Goal: Task Accomplishment & Management: Complete application form

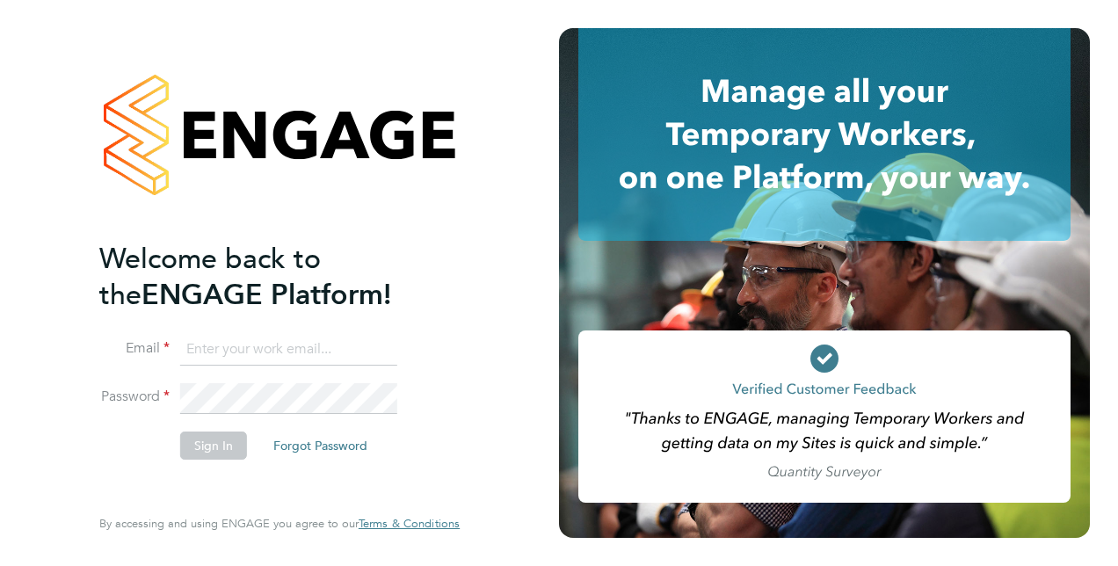
type input "[PERSON_NAME][EMAIL_ADDRESS][DOMAIN_NAME]"
click at [199, 443] on button "Sign In" at bounding box center [213, 445] width 67 height 28
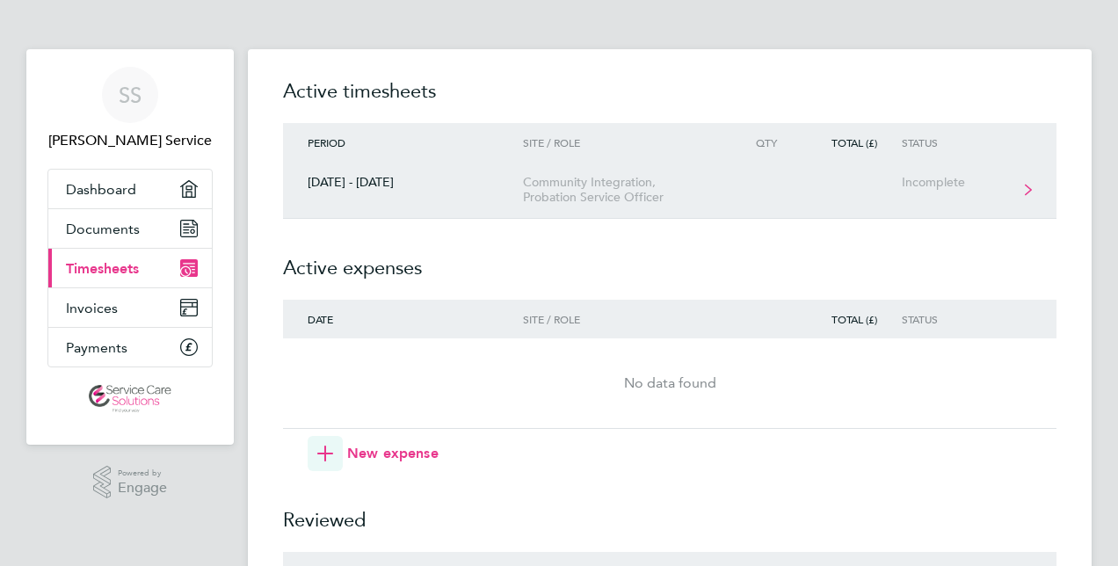
click at [897, 184] on link "[DATE] - [DATE] Community Integration, Probation Service Officer Incomplete" at bounding box center [669, 190] width 773 height 57
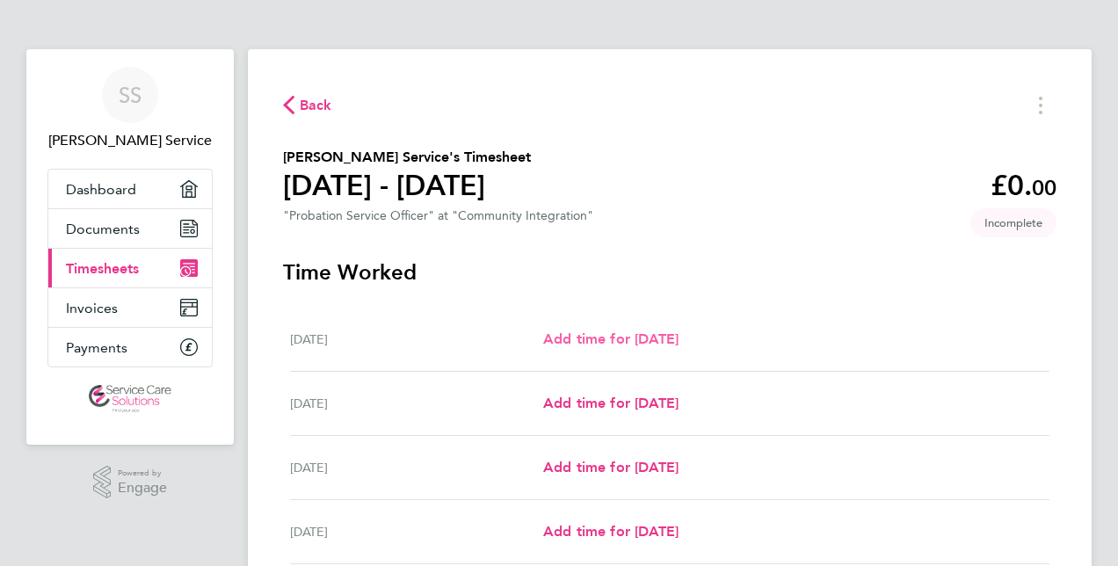
click at [636, 346] on span "Add time for [DATE]" at bounding box center [610, 338] width 135 height 17
select select "30"
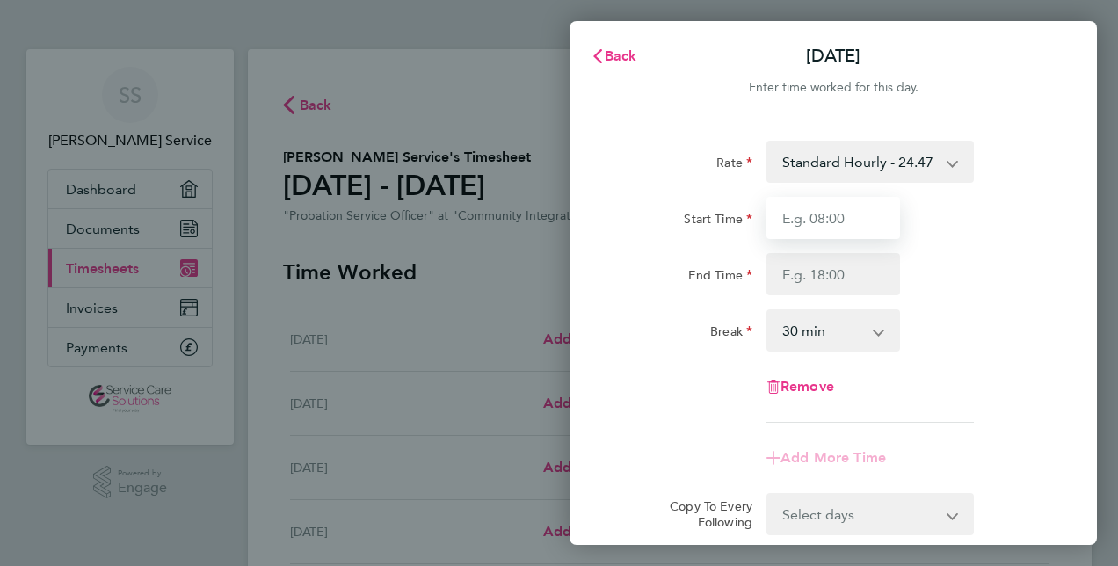
click at [838, 216] on input "Start Time" at bounding box center [833, 218] width 134 height 42
type input "08:30"
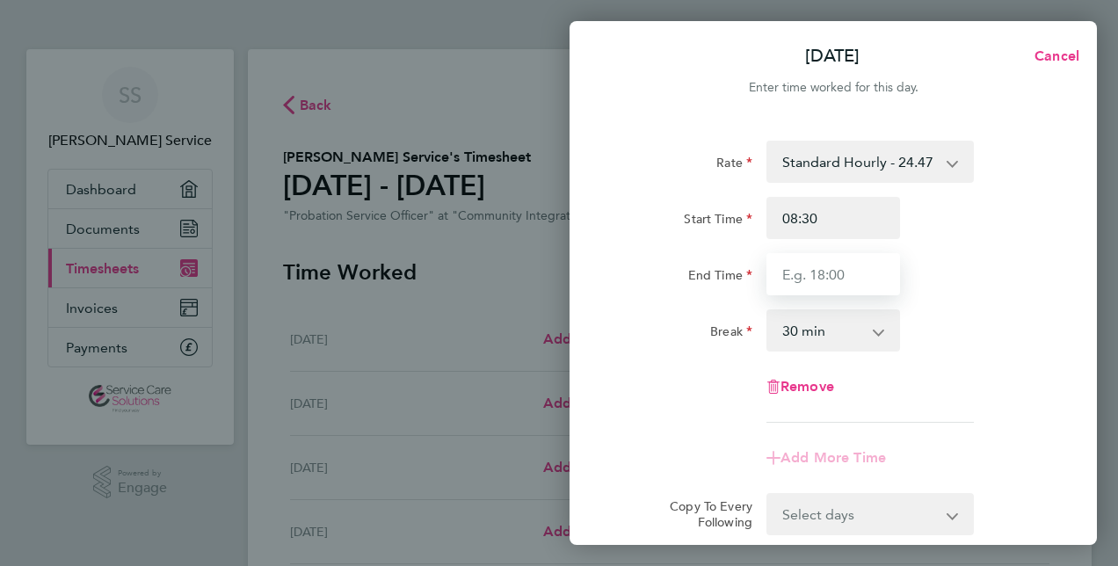
click at [852, 269] on input "End Time" at bounding box center [833, 274] width 134 height 42
type input "16:30"
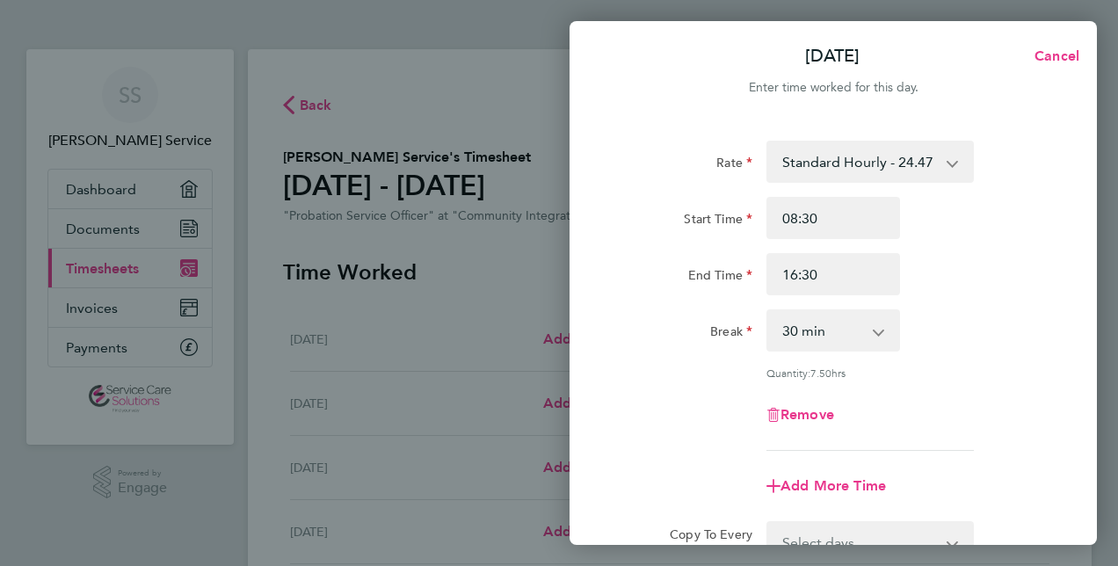
click at [1091, 353] on div "Rate Standard Hourly - 24.47 Start Time 08:30 End Time 16:30 Break 0 min 15 min…" at bounding box center [832, 390] width 527 height 542
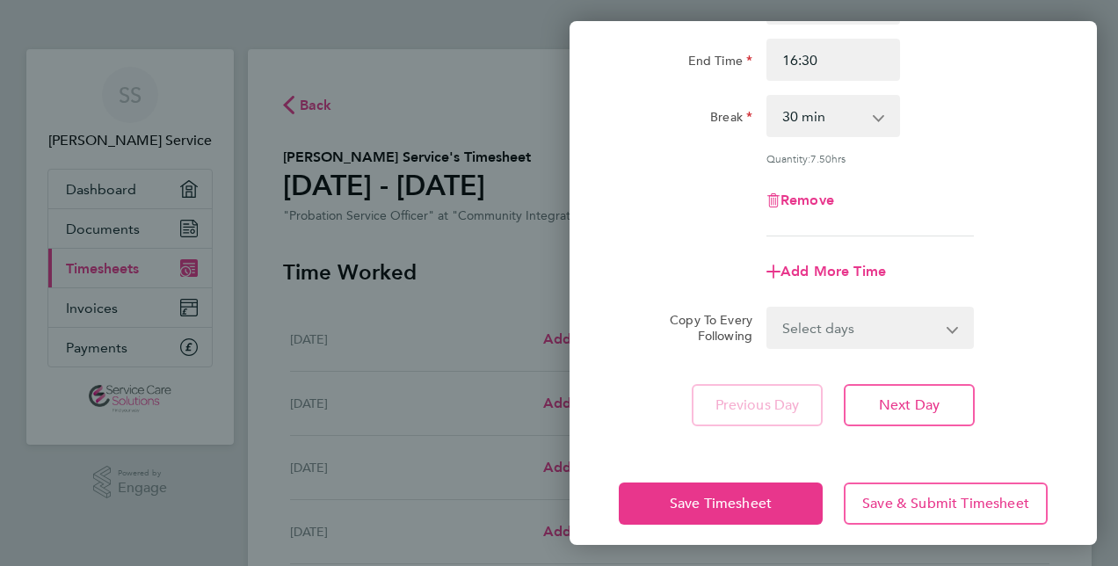
scroll to position [228, 0]
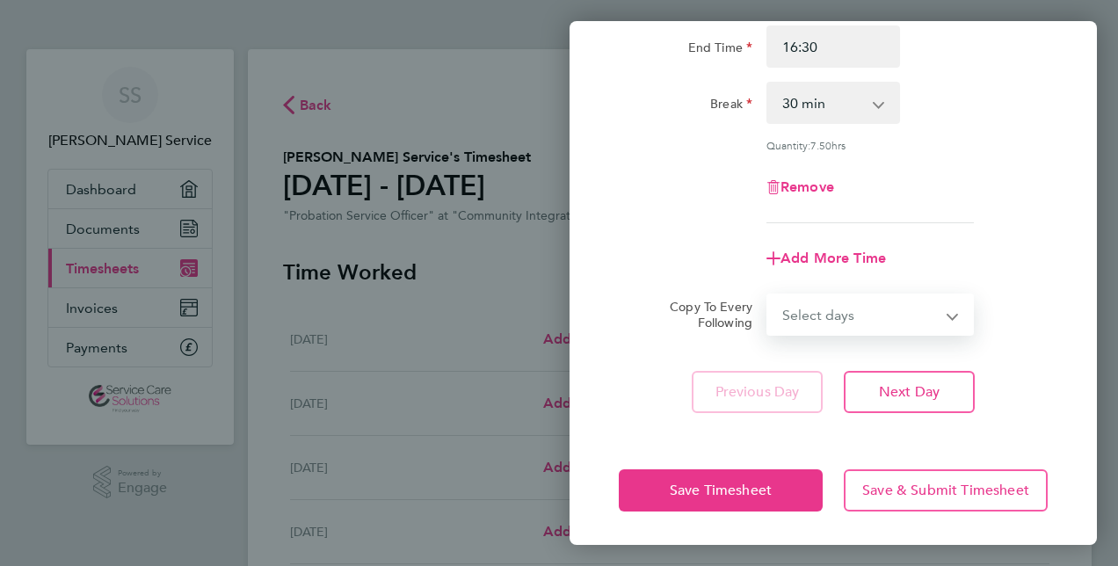
click at [901, 316] on select "Select days Day Weekday (Mon-Fri) Weekend (Sat-Sun) [DATE] [DATE] [DATE] [DATE]…" at bounding box center [860, 314] width 185 height 39
select select "WEEKDAY"
click at [768, 295] on select "Select days Day Weekday (Mon-Fri) Weekend (Sat-Sun) [DATE] [DATE] [DATE] [DATE]…" at bounding box center [860, 314] width 185 height 39
select select "[DATE]"
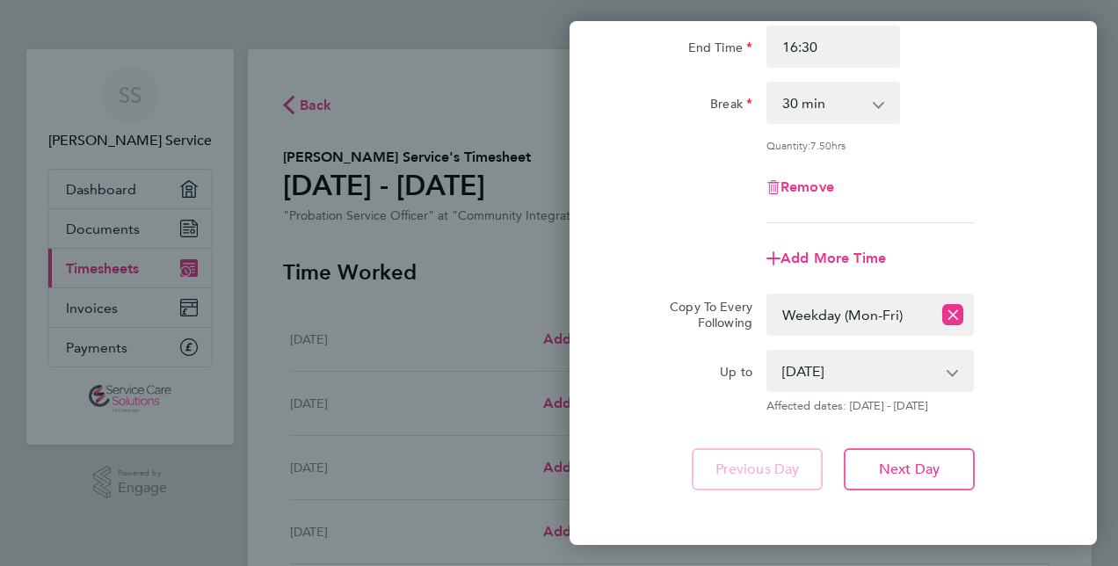
click at [1081, 458] on div "Rate Standard Hourly - 24.47 Start Time 08:30 End Time 16:30 Break 0 min 15 min…" at bounding box center [832, 201] width 527 height 619
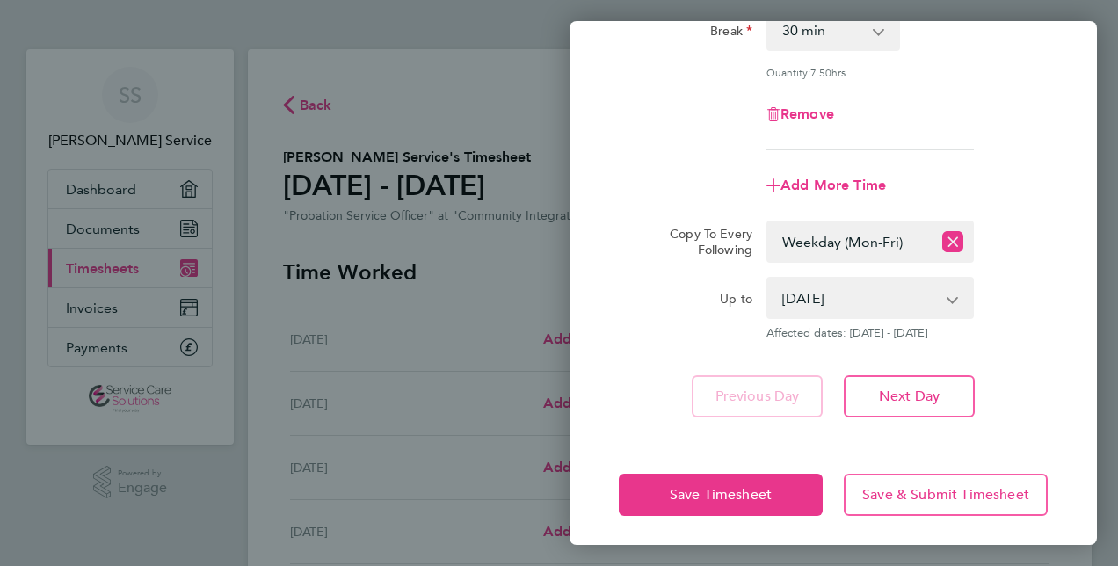
scroll to position [305, 0]
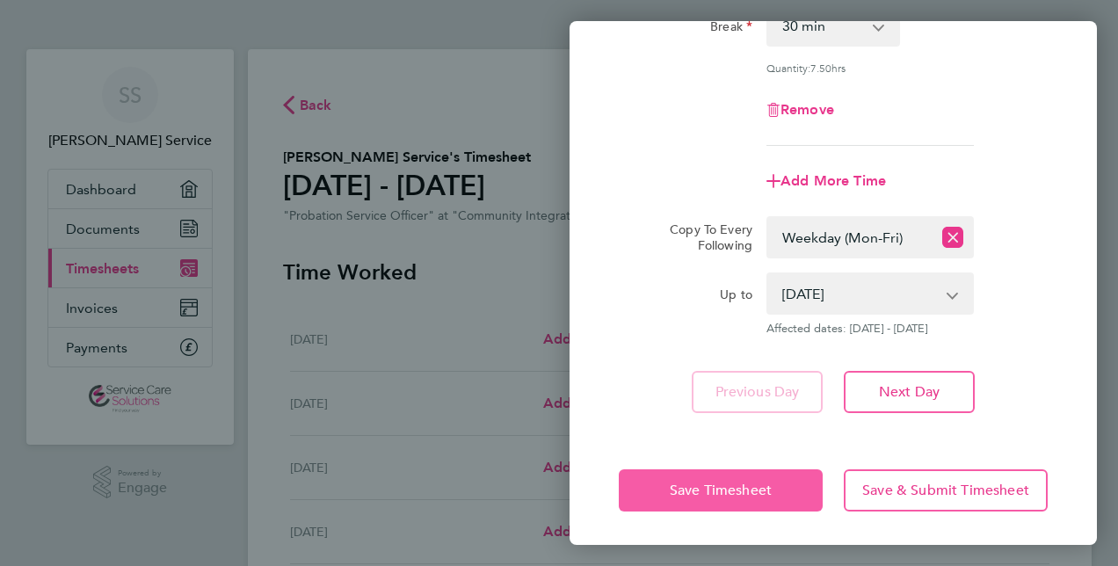
click at [710, 502] on button "Save Timesheet" at bounding box center [721, 490] width 204 height 42
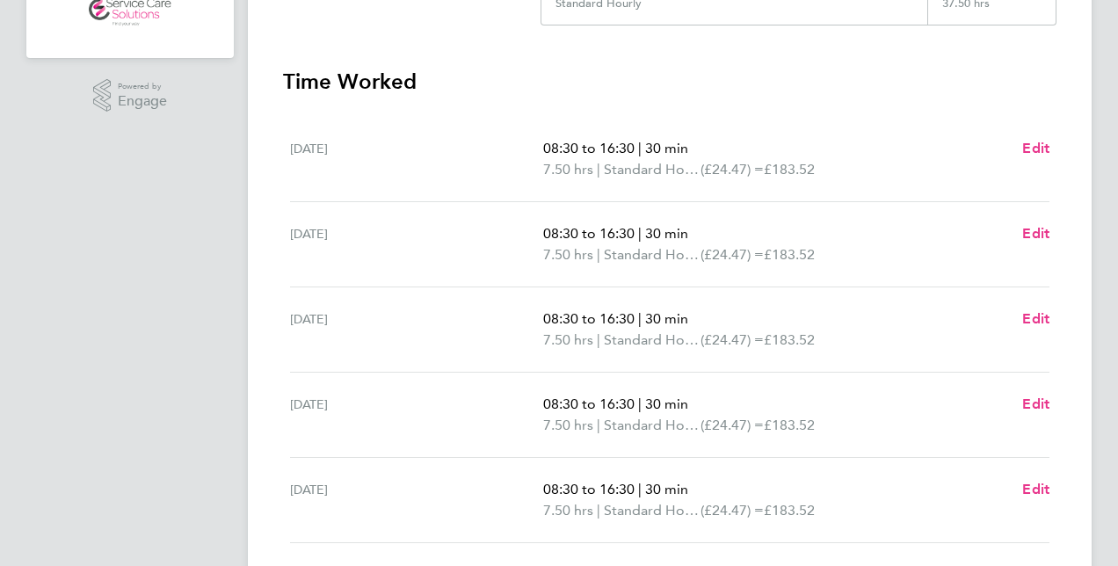
scroll to position [422, 0]
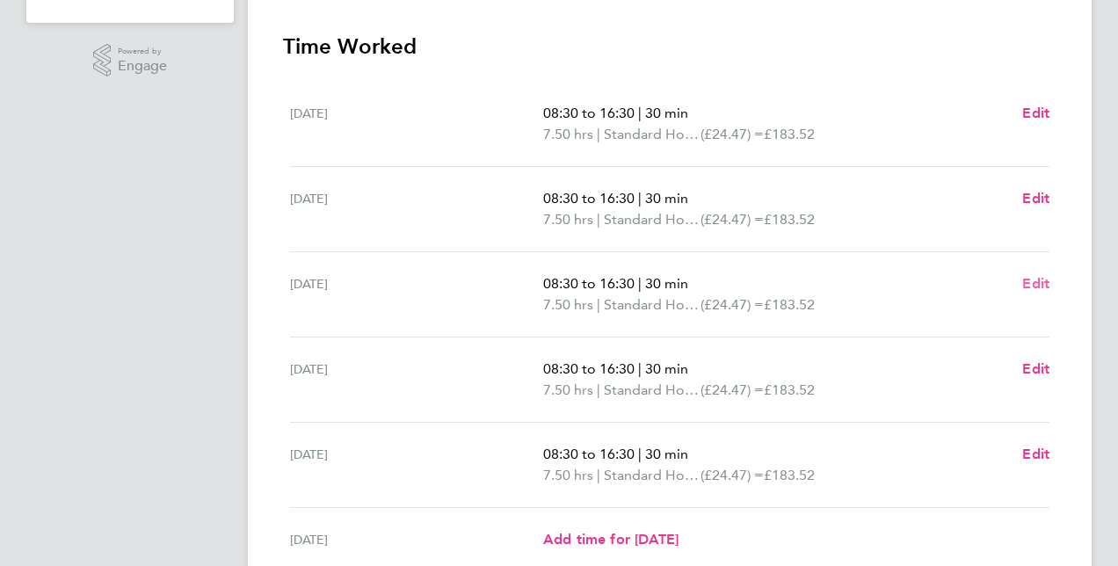
click at [1045, 282] on span "Edit" at bounding box center [1035, 283] width 27 height 17
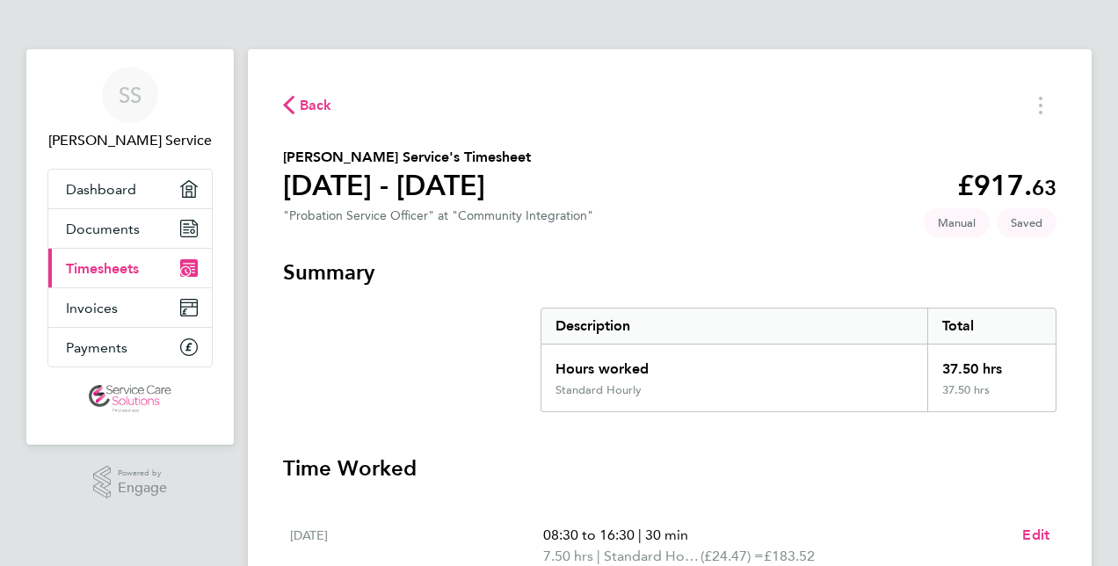
select select "30"
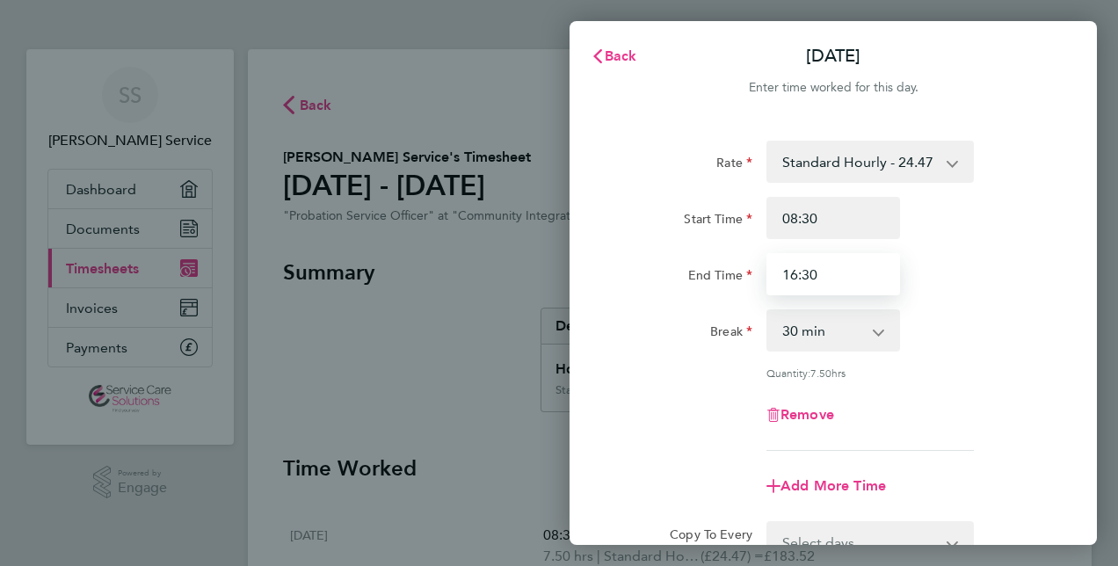
click at [829, 269] on input "16:30" at bounding box center [833, 274] width 134 height 42
type input "1"
type input "17:00"
click at [1048, 369] on div "Quantity: 8.00 hrs" at bounding box center [833, 372] width 443 height 14
click at [1087, 415] on div "Rate Standard Hourly - 24.47 Start Time 08:30 End Time 17:00 Break 0 min 15 min…" at bounding box center [832, 390] width 527 height 542
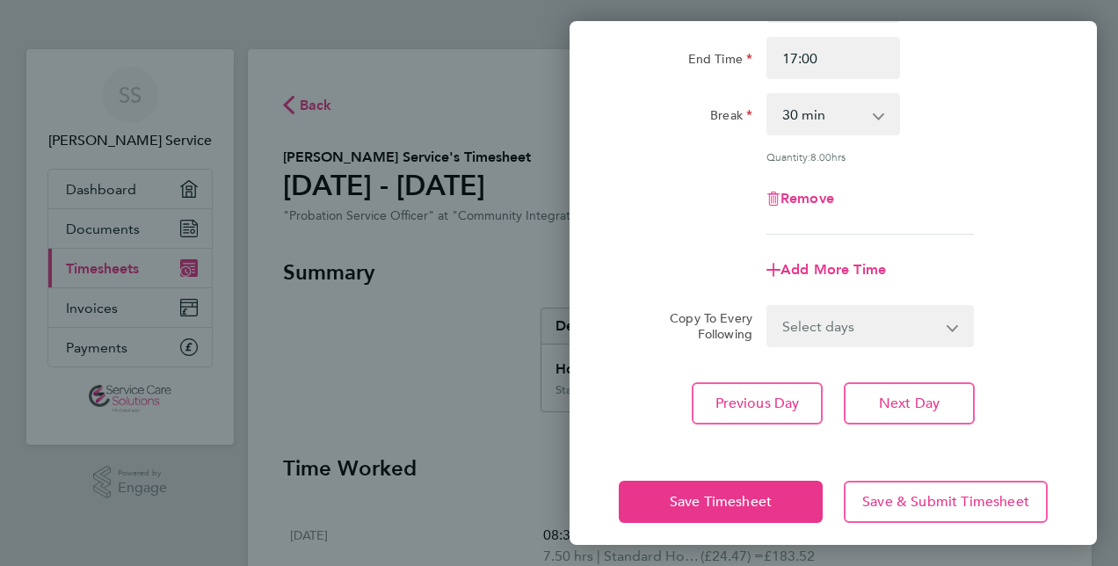
scroll to position [228, 0]
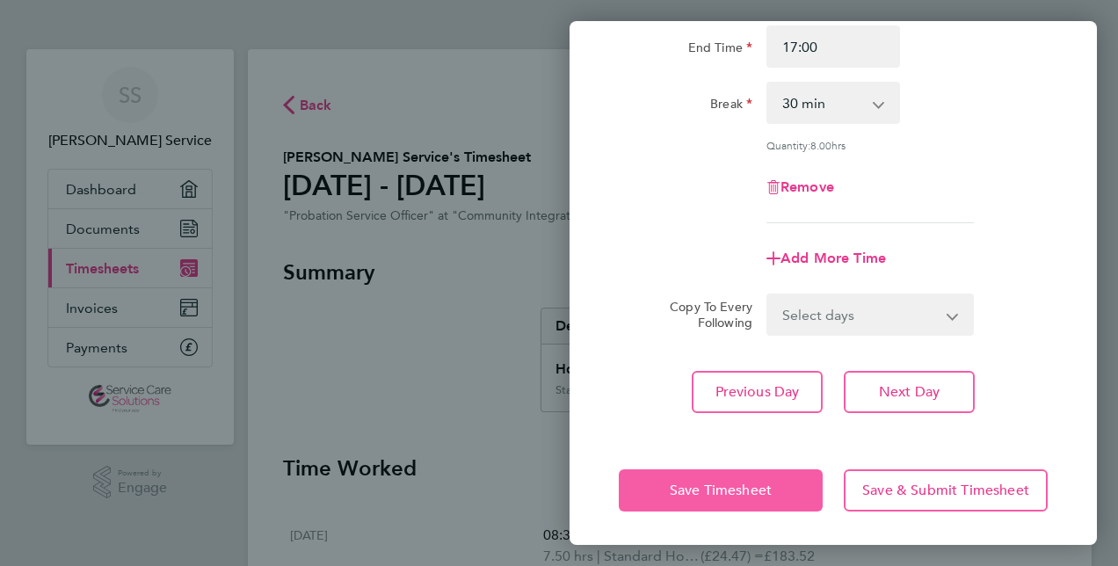
click at [717, 489] on span "Save Timesheet" at bounding box center [720, 490] width 102 height 18
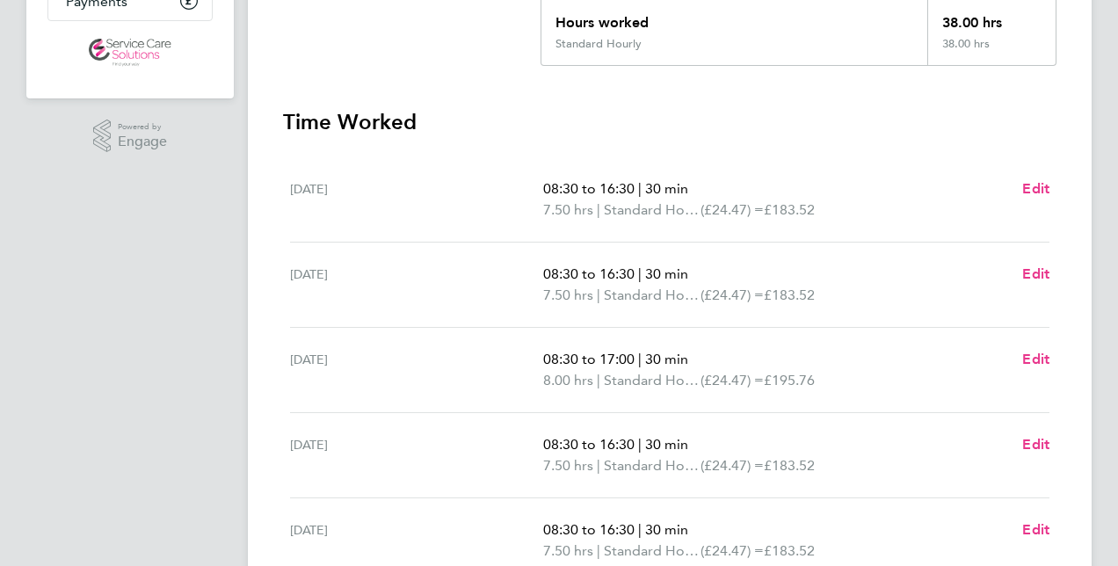
scroll to position [351, 0]
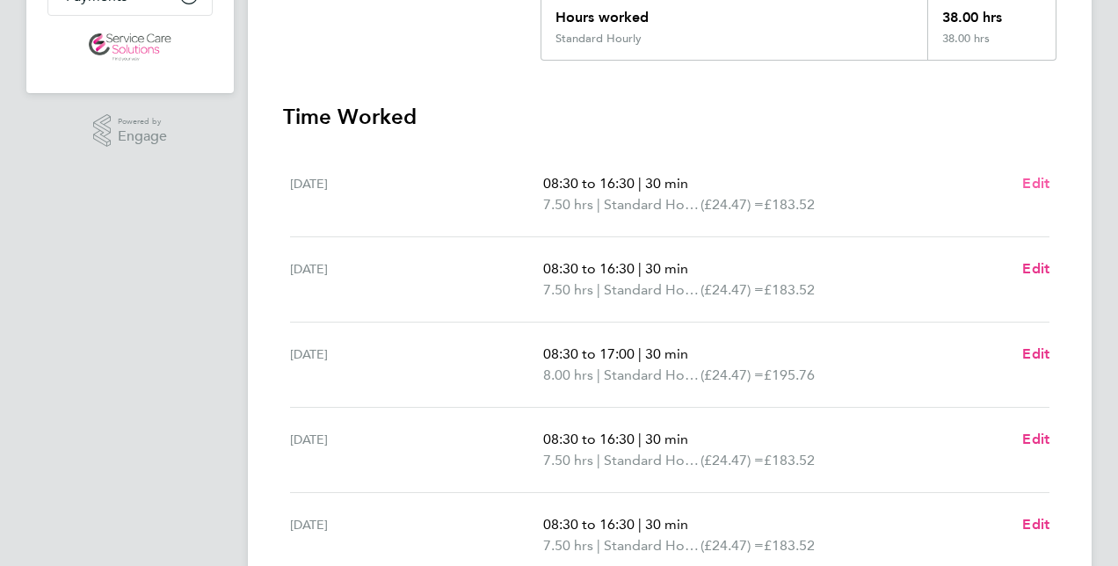
click at [1038, 180] on span "Edit" at bounding box center [1035, 183] width 27 height 17
select select "30"
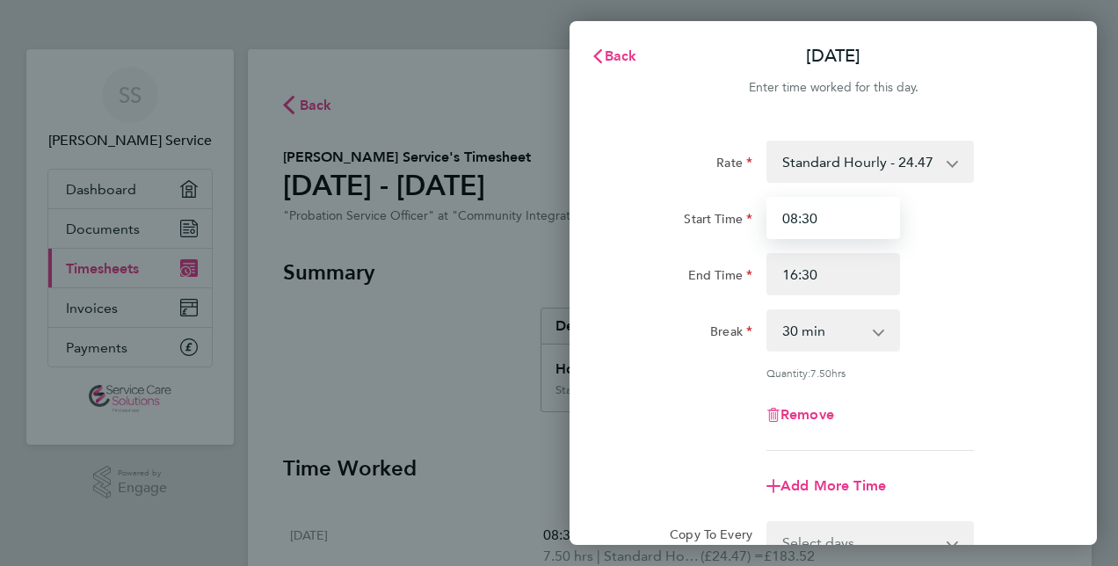
click at [839, 228] on input "08:30" at bounding box center [833, 218] width 134 height 42
type input "08:45"
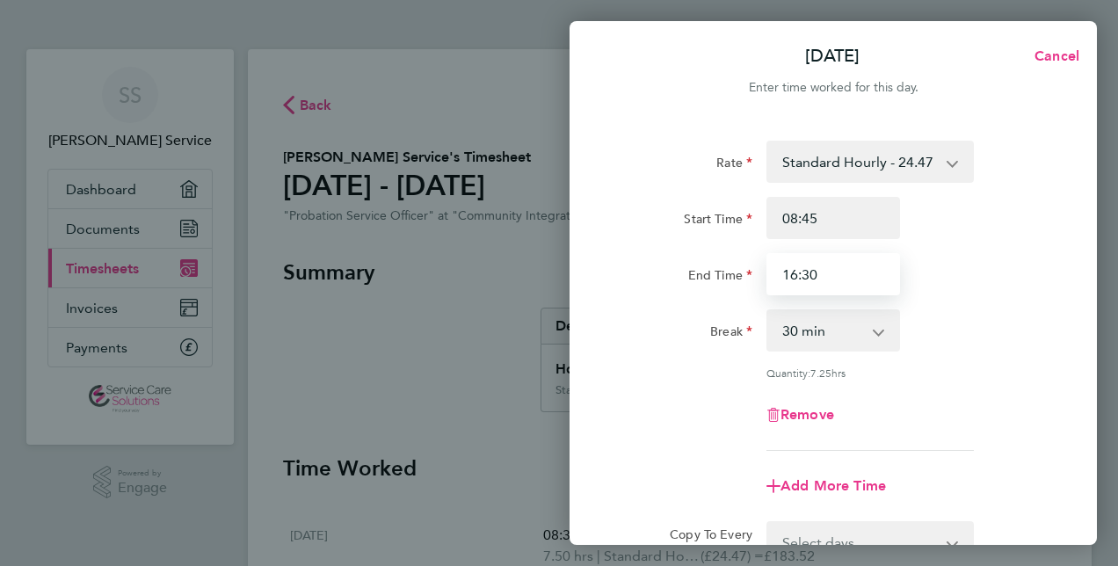
click at [836, 278] on input "16:30" at bounding box center [833, 274] width 134 height 42
type input "16:45"
click at [1022, 266] on div "End Time 16:45" at bounding box center [833, 274] width 443 height 42
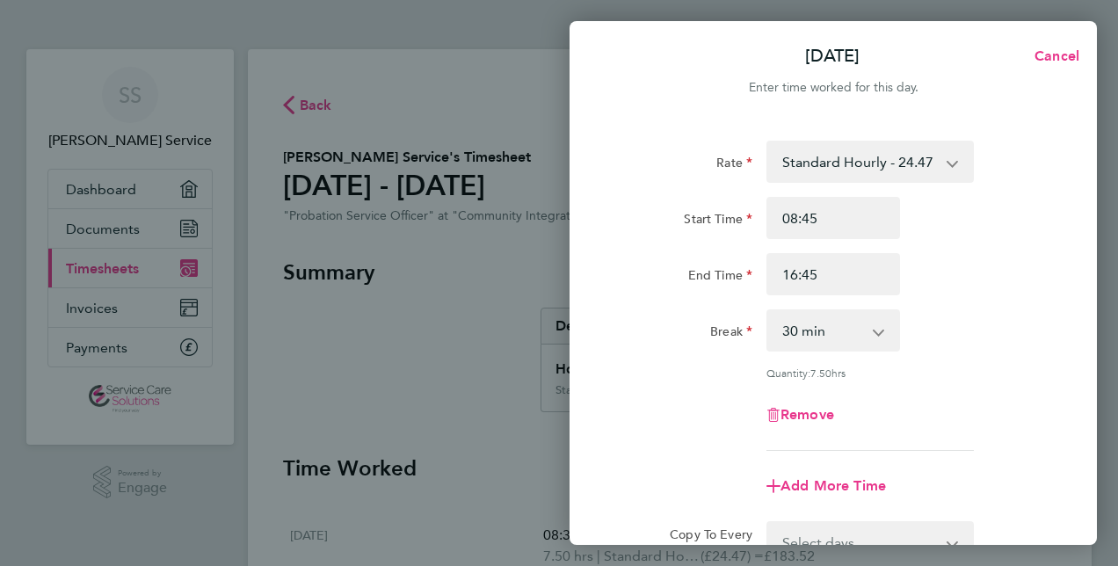
click at [1007, 324] on div "Break 0 min 15 min 30 min 45 min 60 min 75 min 90 min" at bounding box center [833, 330] width 443 height 42
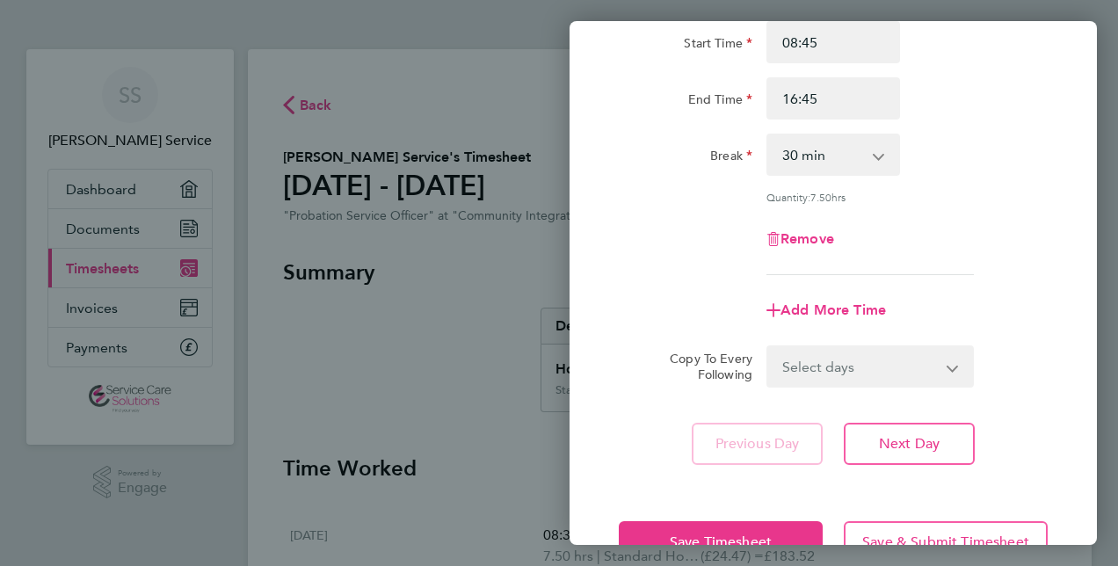
scroll to position [228, 0]
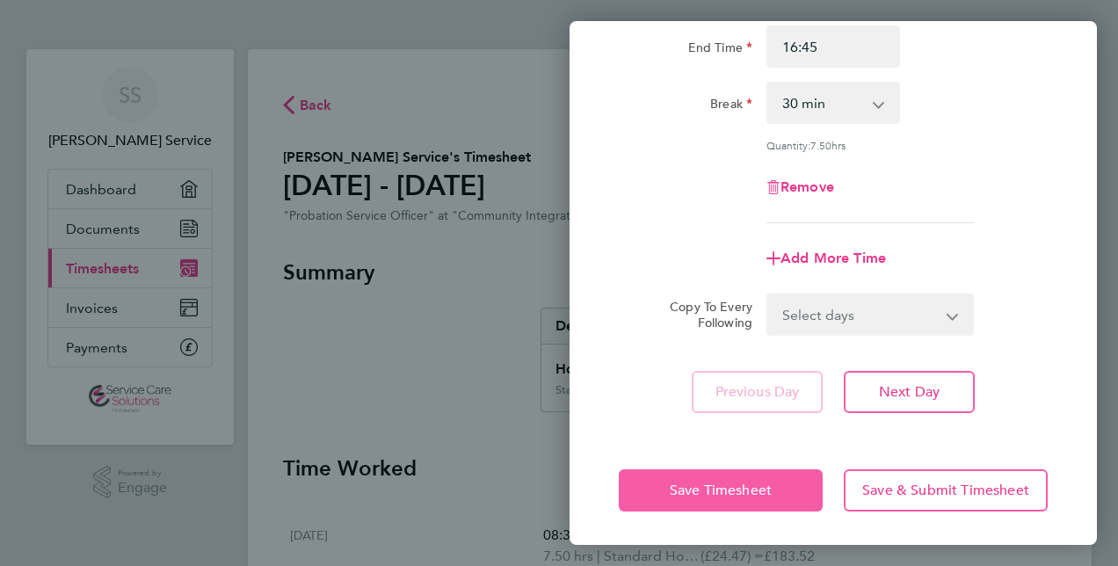
click at [727, 484] on span "Save Timesheet" at bounding box center [720, 490] width 102 height 18
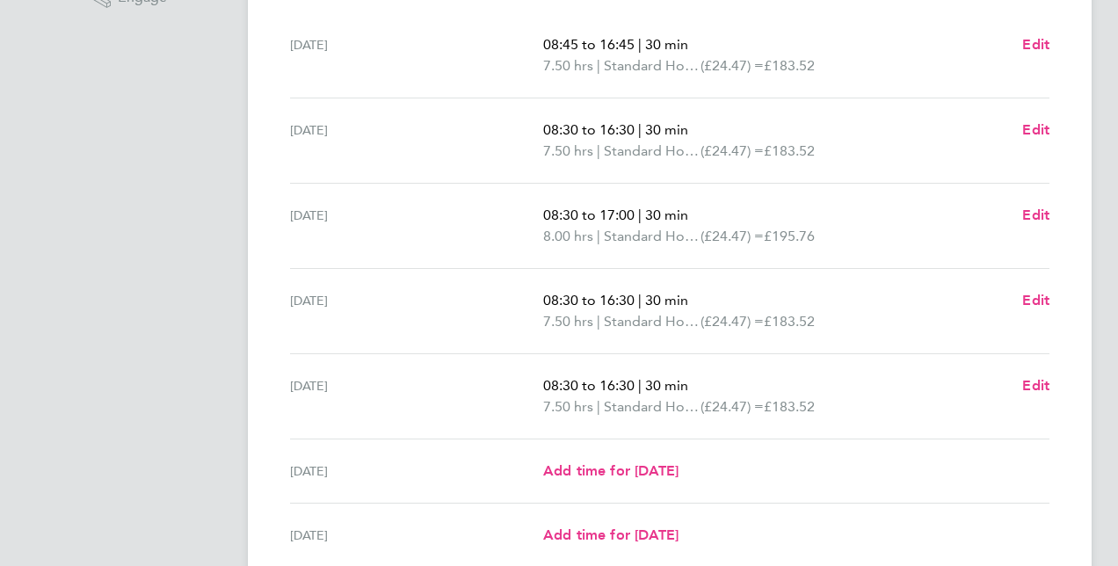
scroll to position [492, 0]
click at [1037, 380] on span "Edit" at bounding box center [1035, 383] width 27 height 17
select select "30"
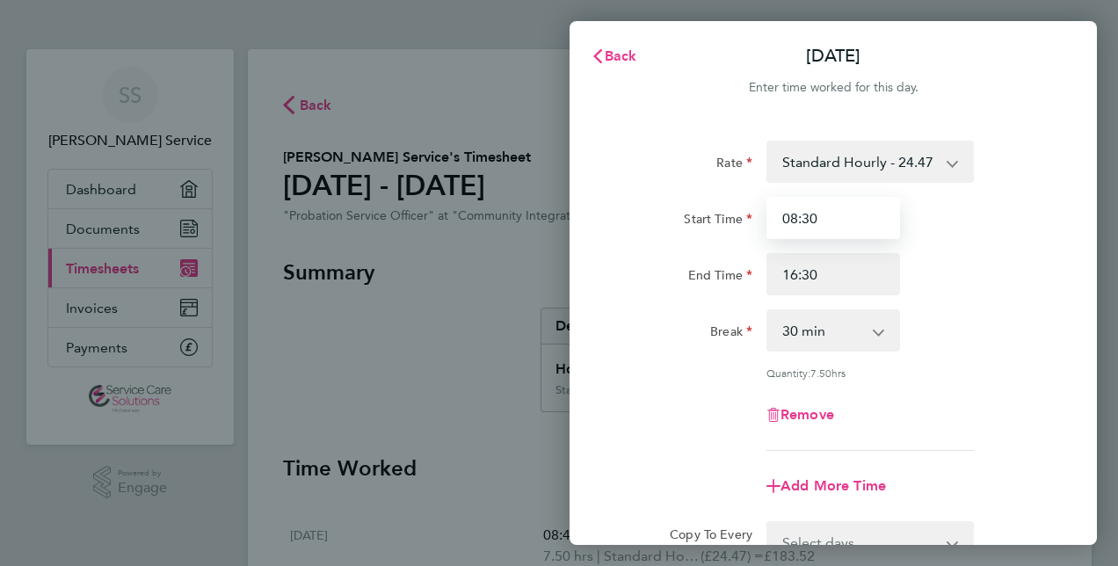
click at [854, 221] on input "08:30" at bounding box center [833, 218] width 134 height 42
type input "0"
type input "09:00"
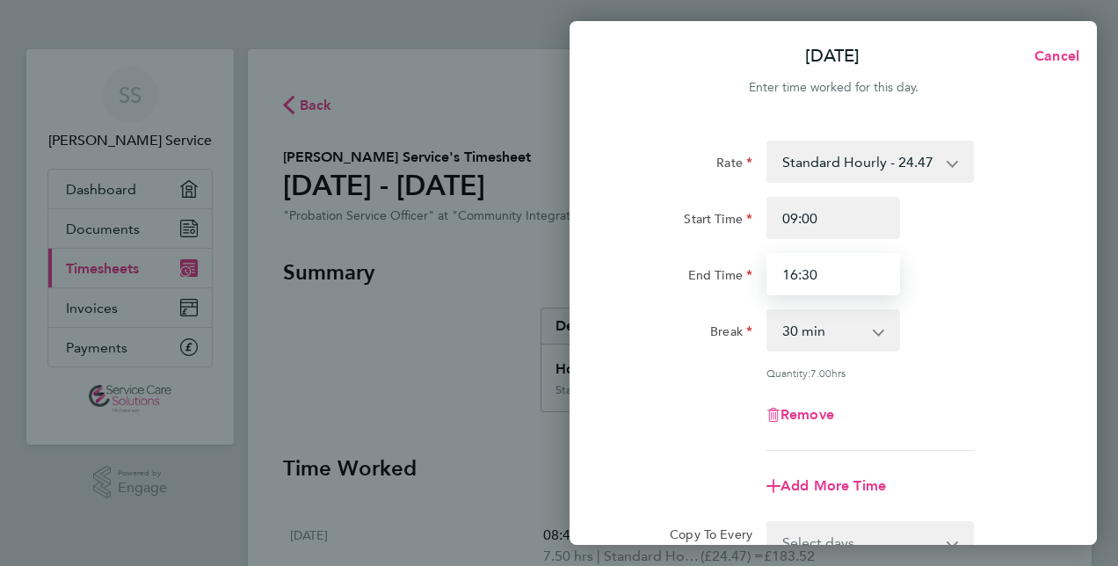
click at [830, 273] on input "16:30" at bounding box center [833, 274] width 134 height 42
type input "1"
type input "17:00"
click at [990, 307] on div "Rate Standard Hourly - 24.47 Start Time 09:00 End Time 17:00 Break 0 min 15 min…" at bounding box center [833, 296] width 429 height 310
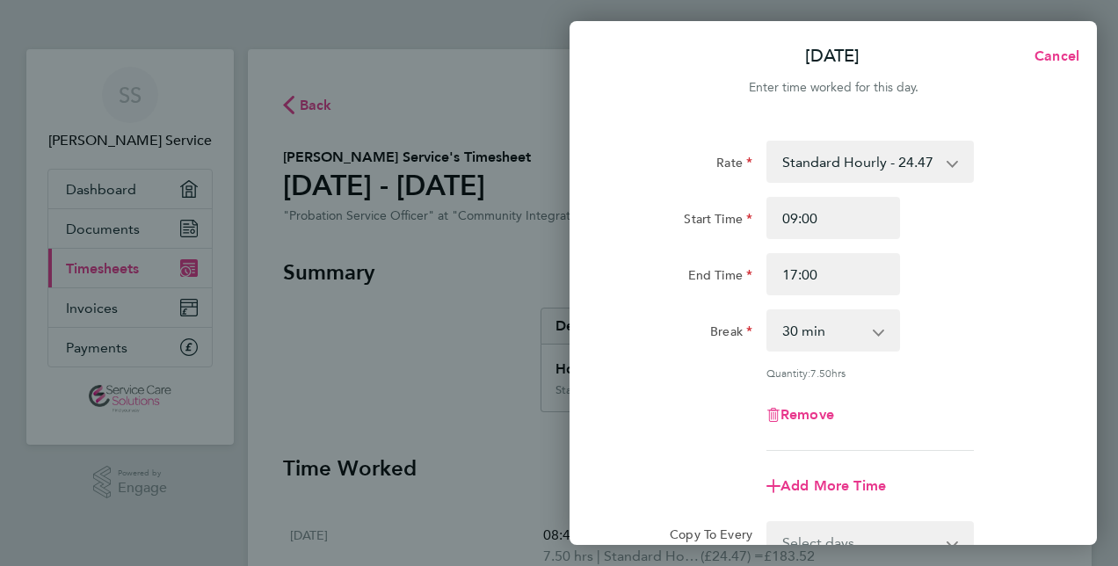
click at [990, 307] on div "Rate Standard Hourly - 24.47 Start Time 09:00 End Time 17:00 Break 0 min 15 min…" at bounding box center [833, 296] width 429 height 310
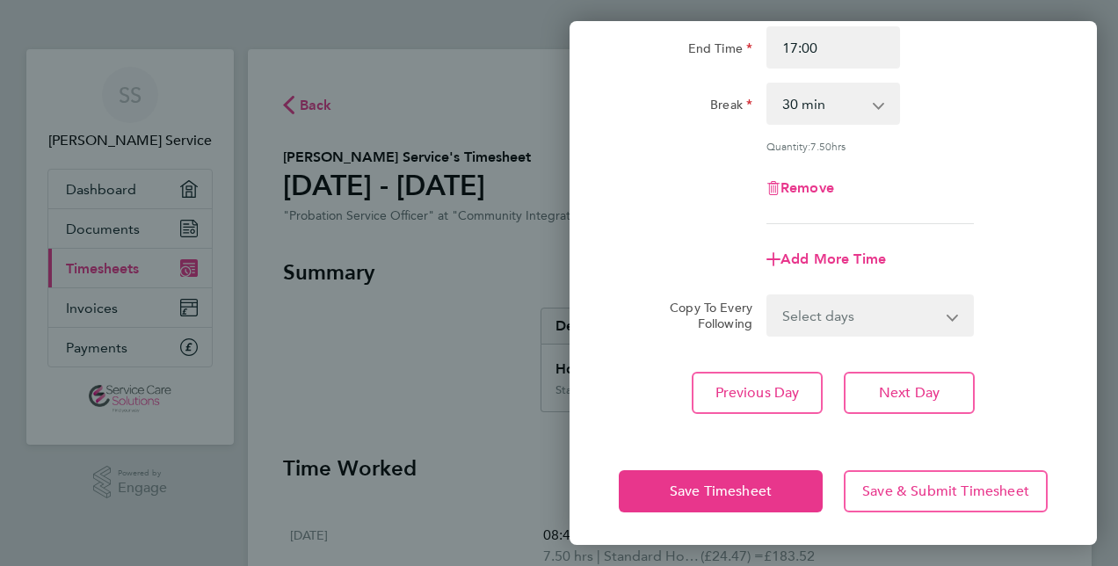
scroll to position [228, 0]
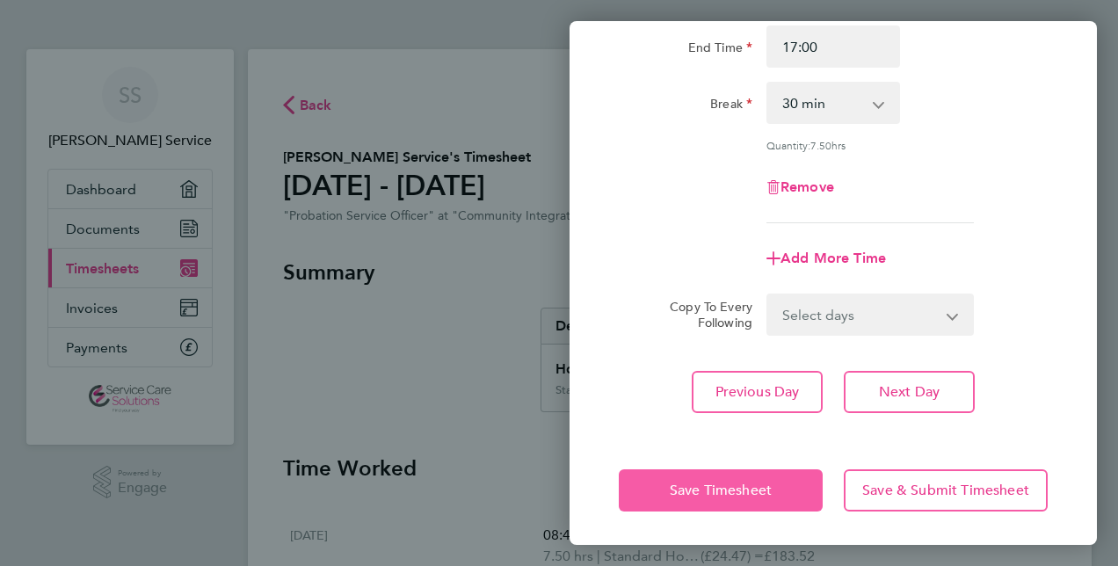
click at [673, 489] on span "Save Timesheet" at bounding box center [720, 490] width 102 height 18
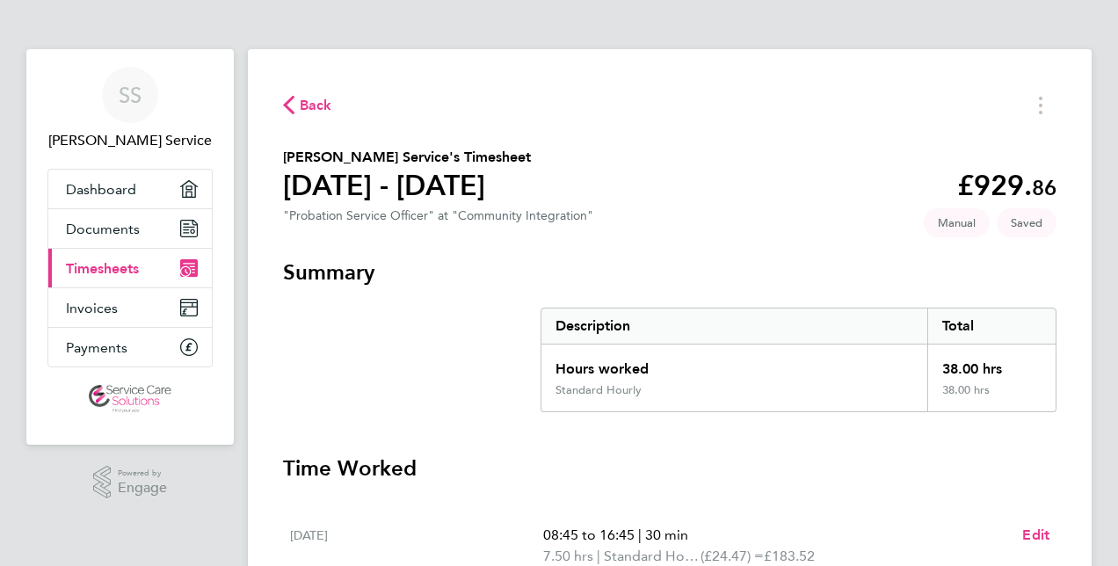
click at [854, 463] on h3 "Time Worked" at bounding box center [669, 468] width 773 height 28
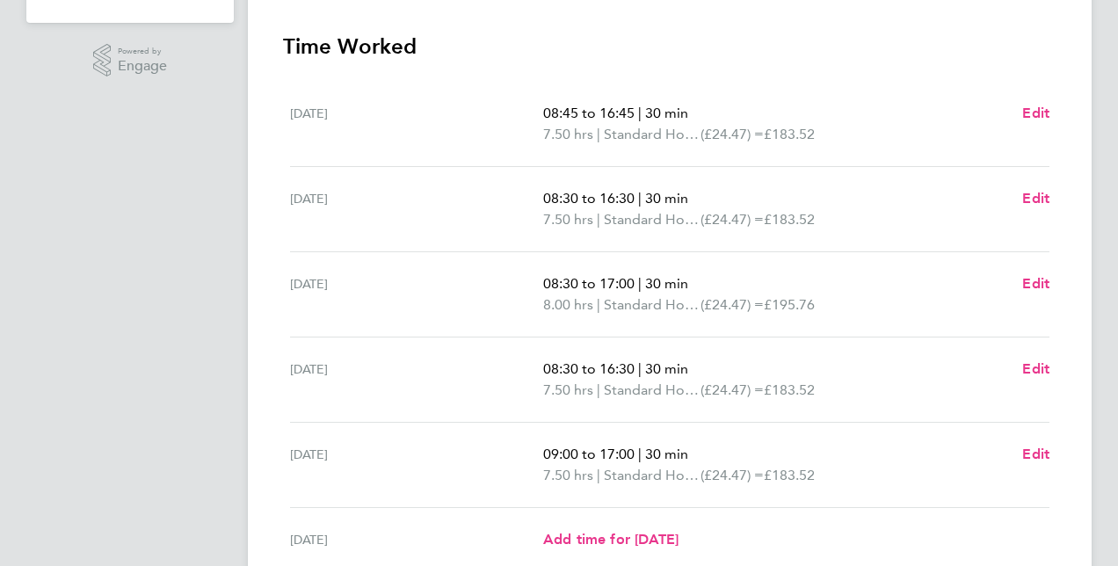
scroll to position [457, 0]
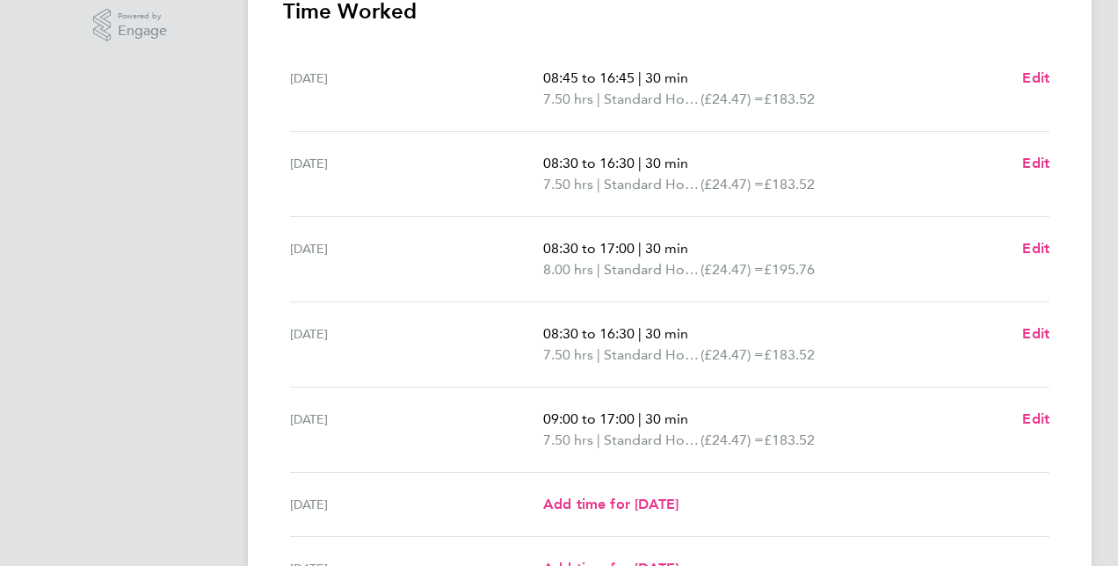
click at [1115, 480] on div "SS [PERSON_NAME] Service Applications: Dashboard Documents Current page: Timesh…" at bounding box center [559, 149] width 1118 height 1212
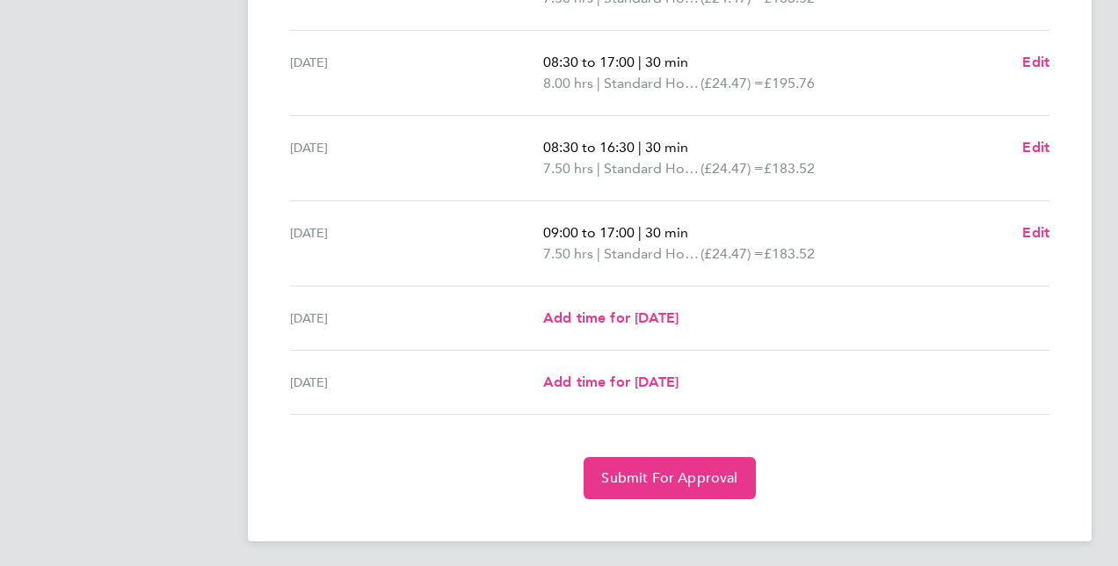
scroll to position [644, 0]
click at [701, 481] on span "Submit For Approval" at bounding box center [669, 477] width 136 height 18
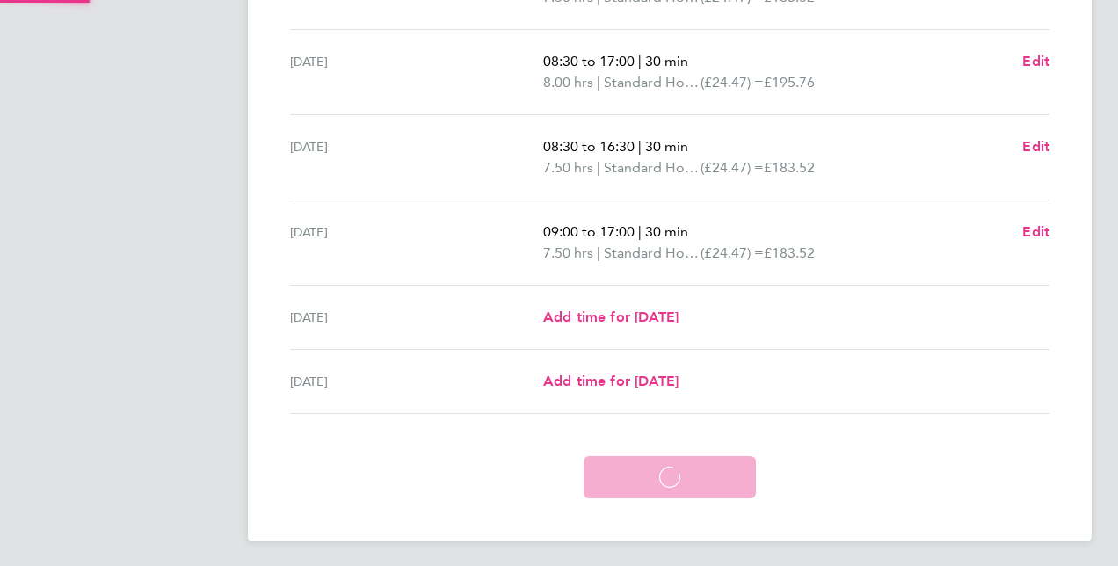
scroll to position [560, 0]
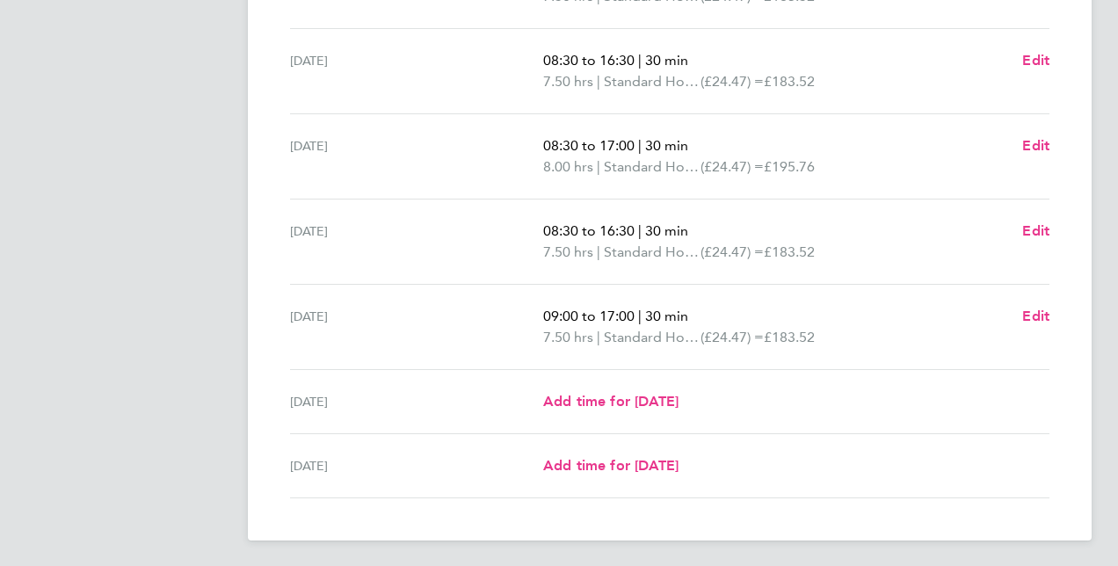
click at [1117, 57] on html "SS [PERSON_NAME] Service Applications: Dashboard Documents Current page: Timesh…" at bounding box center [559, 4] width 1118 height 1128
click at [1113, 33] on div "SS [PERSON_NAME] Service Applications: Dashboard Documents Current page: Timesh…" at bounding box center [559, 4] width 1118 height 1128
drag, startPoint x: 1113, startPoint y: 33, endPoint x: 1105, endPoint y: 49, distance: 17.7
click at [1105, 49] on div "SS [PERSON_NAME] Service Applications: Dashboard Documents Current page: Timesh…" at bounding box center [559, 4] width 1118 height 1128
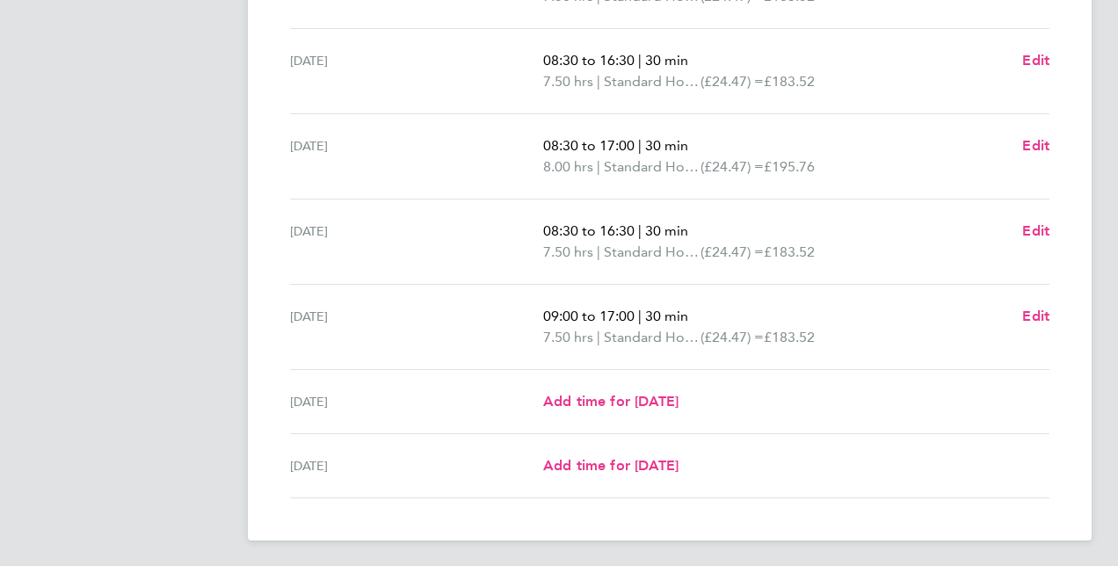
click at [1090, 56] on div "Back [PERSON_NAME] Service's Timesheet [DATE] - [DATE] £929. 86 "Probation Serv…" at bounding box center [669, 15] width 843 height 1051
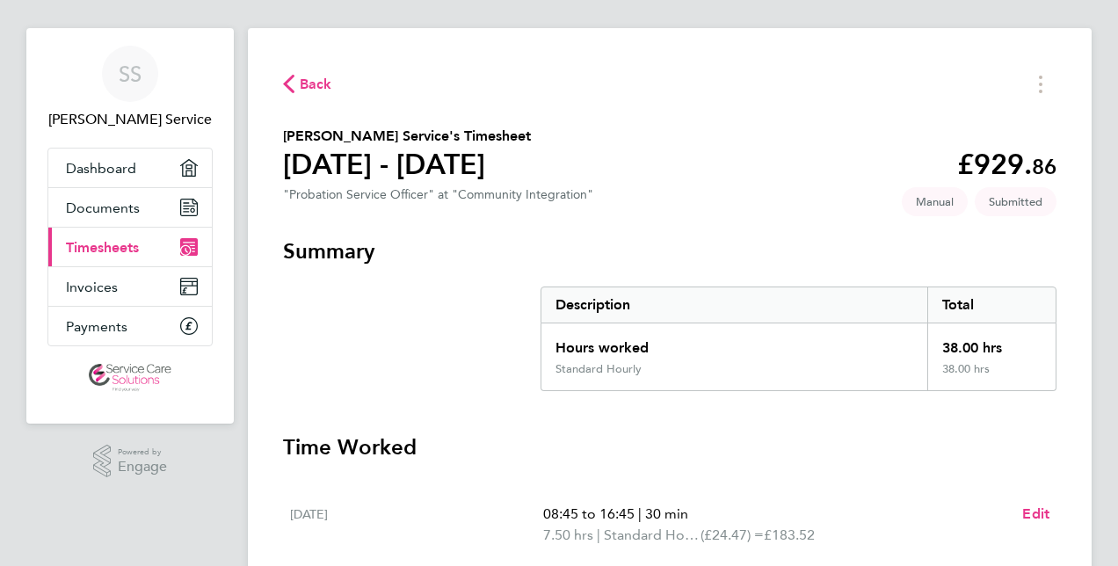
scroll to position [0, 0]
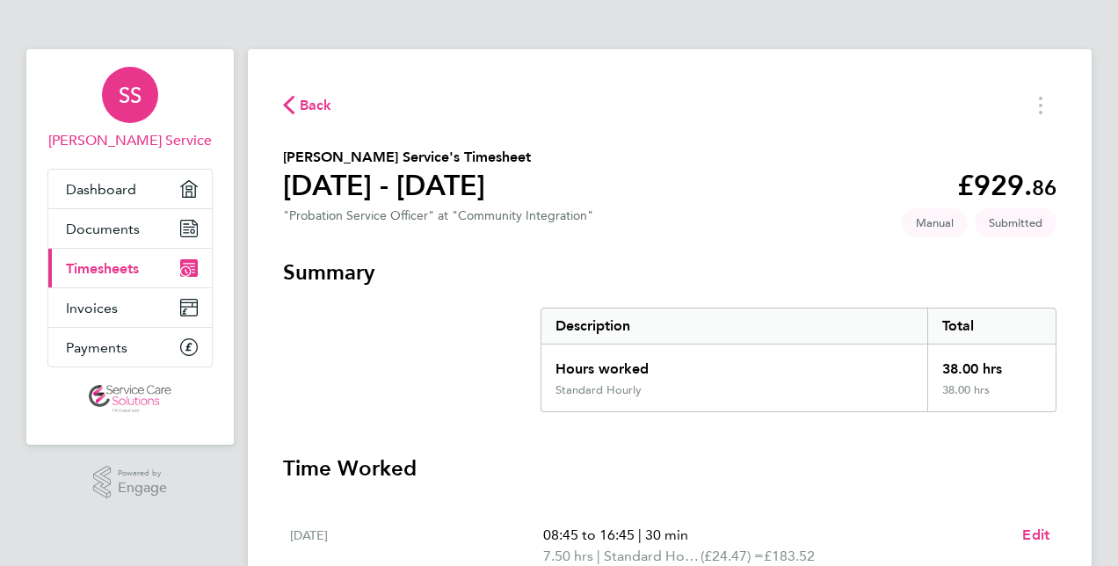
click at [141, 106] on span "SS" at bounding box center [130, 94] width 23 height 23
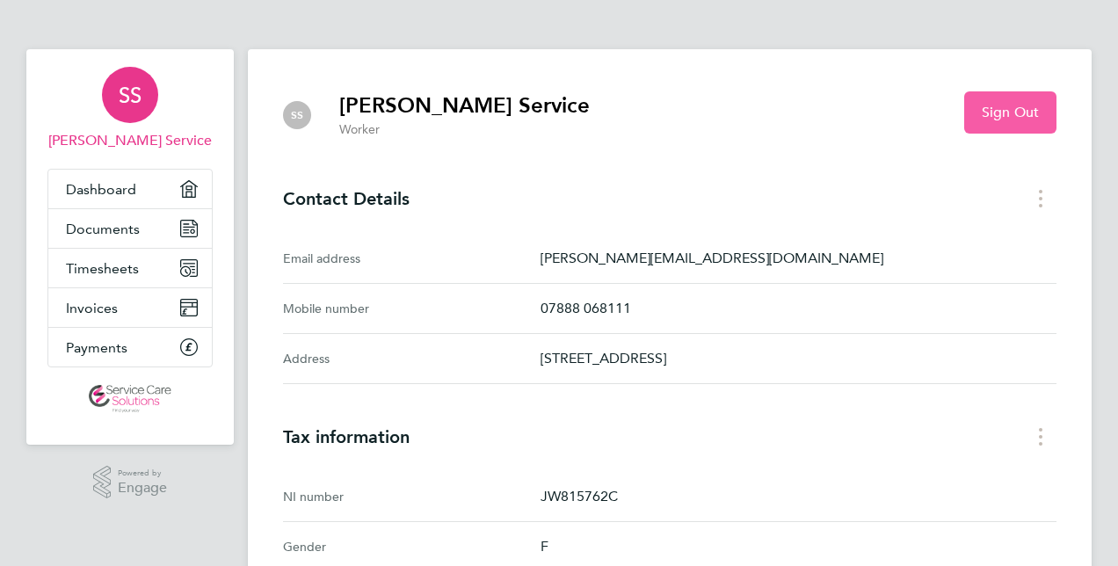
click at [1010, 107] on span "Sign Out" at bounding box center [1009, 113] width 57 height 18
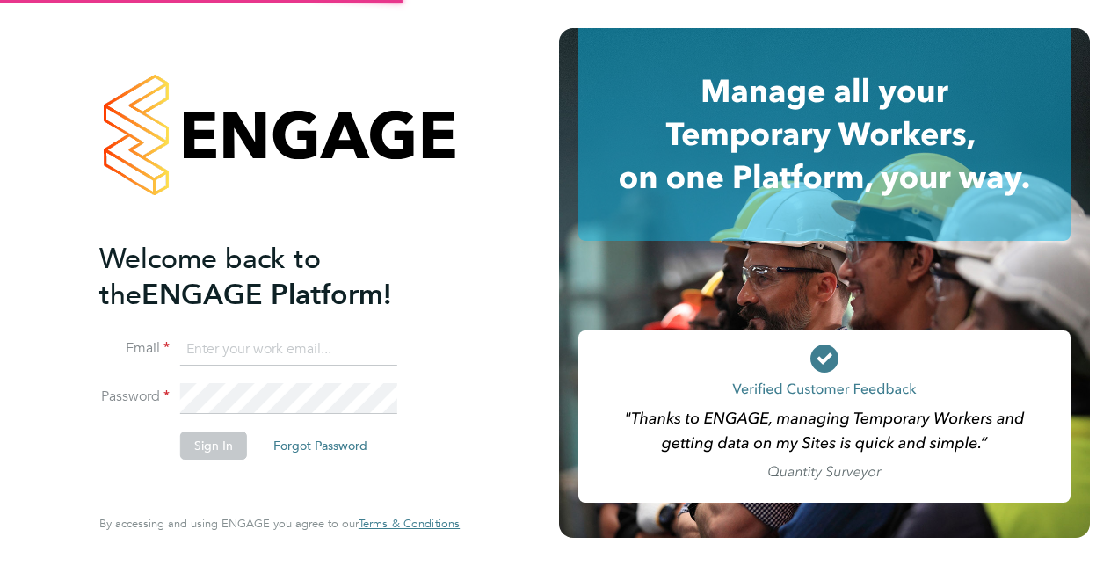
type input "[PERSON_NAME][EMAIL_ADDRESS][DOMAIN_NAME]"
